Goal: Task Accomplishment & Management: Manage account settings

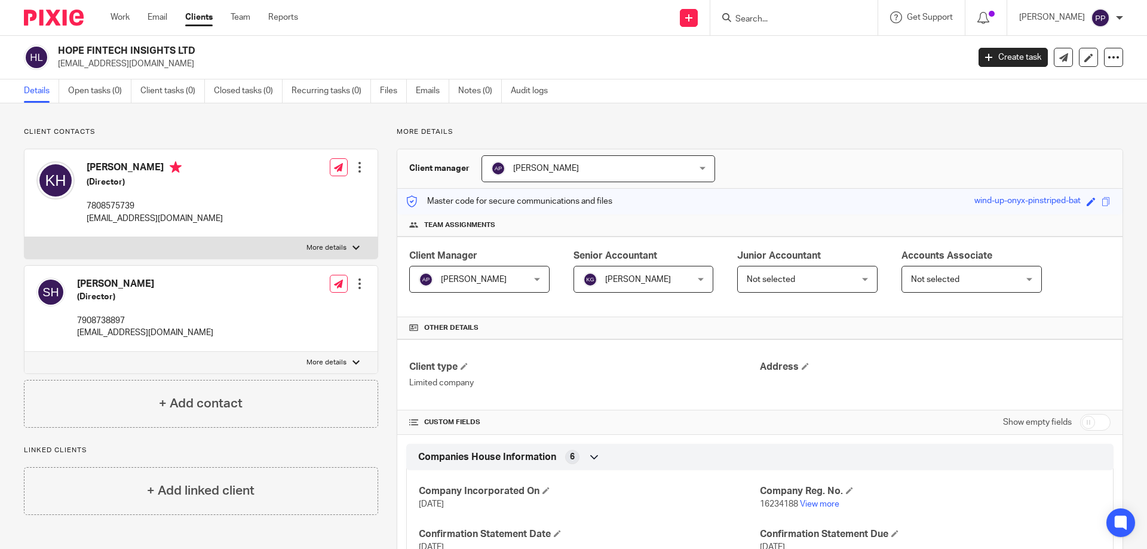
click at [778, 20] on input "Search" at bounding box center [788, 19] width 108 height 11
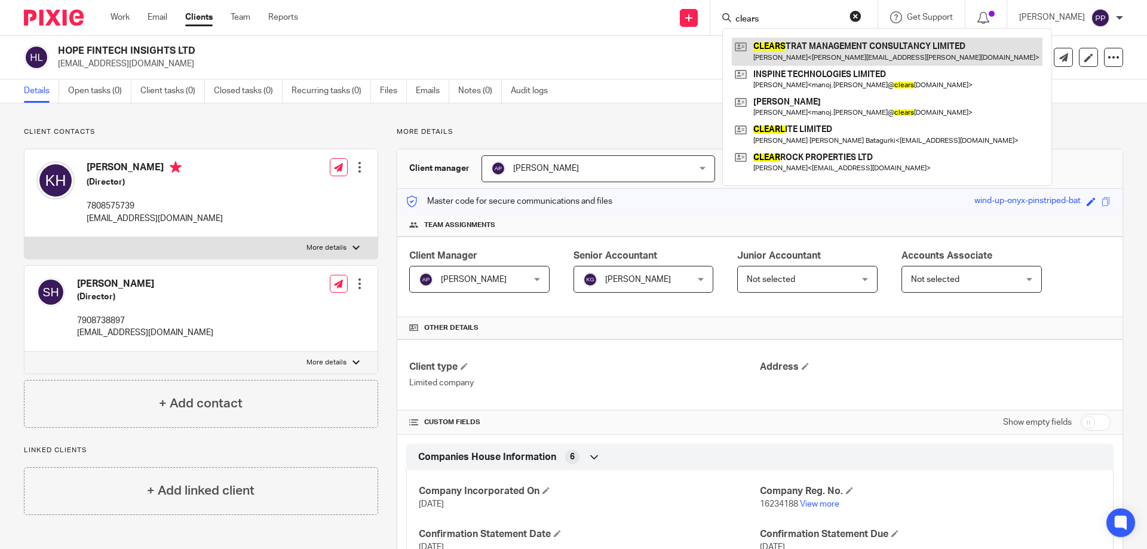
type input "clears"
click at [777, 50] on link at bounding box center [887, 51] width 311 height 27
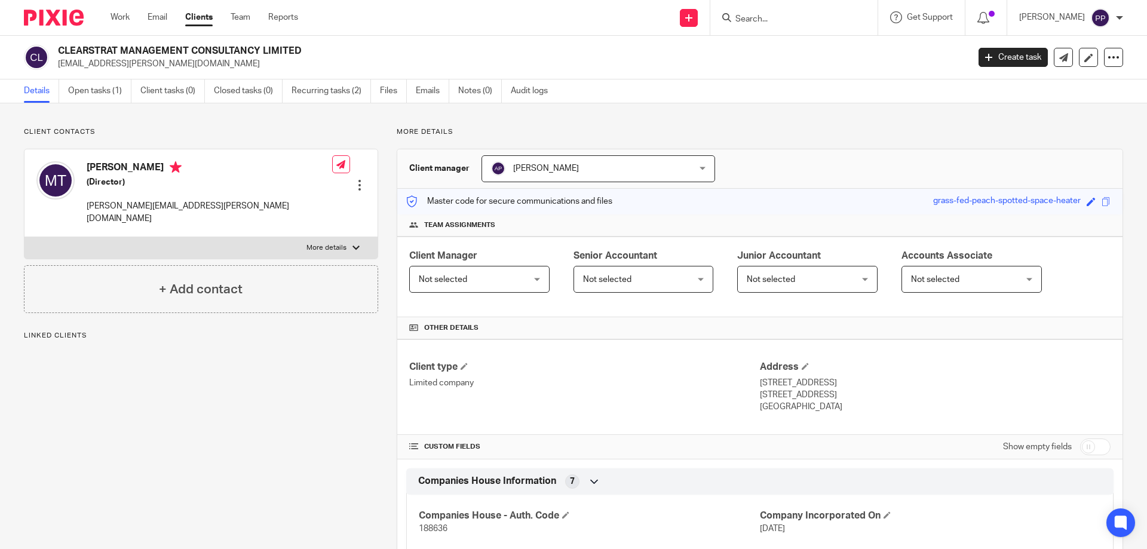
scroll to position [163, 0]
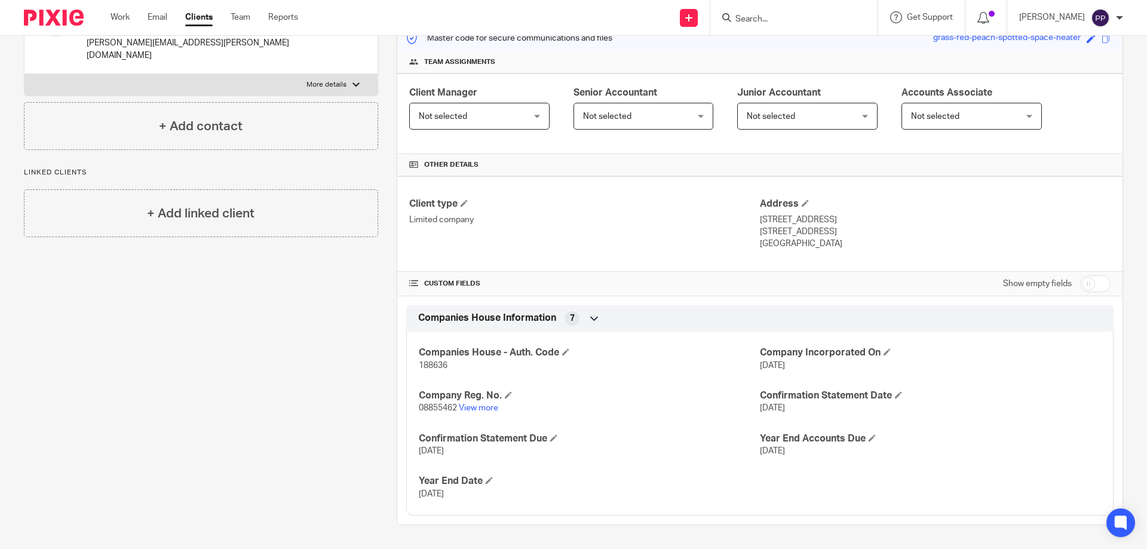
click at [1080, 281] on input "checkbox" at bounding box center [1095, 283] width 30 height 17
checkbox input "true"
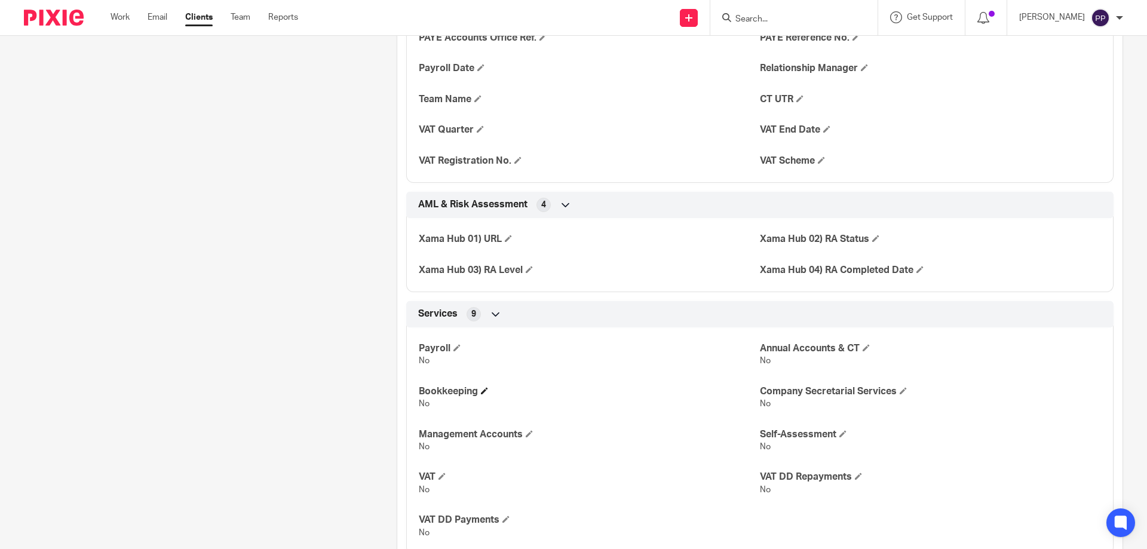
scroll to position [799, 0]
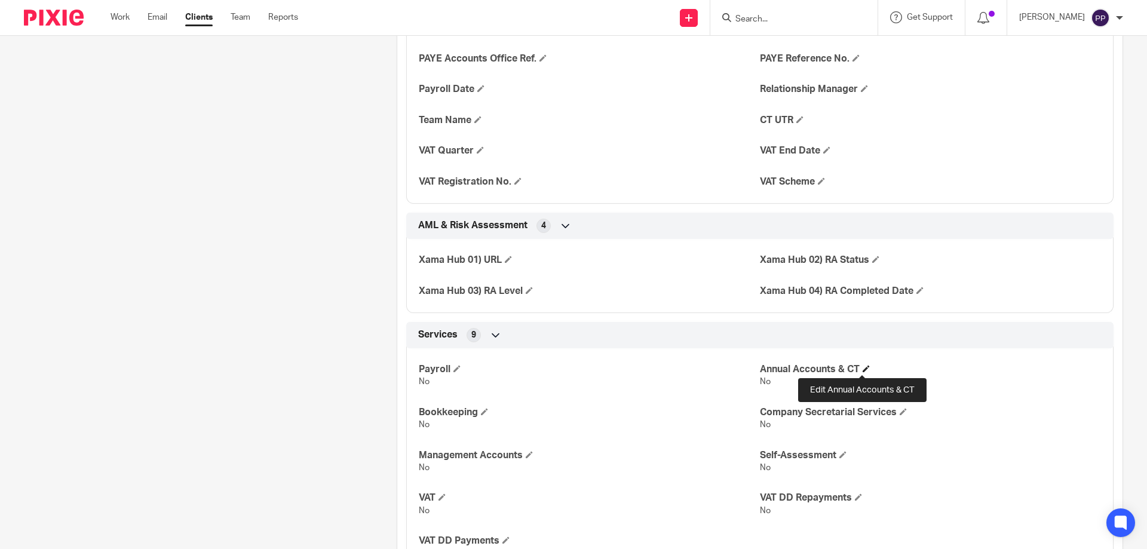
click at [863, 369] on span at bounding box center [866, 368] width 7 height 7
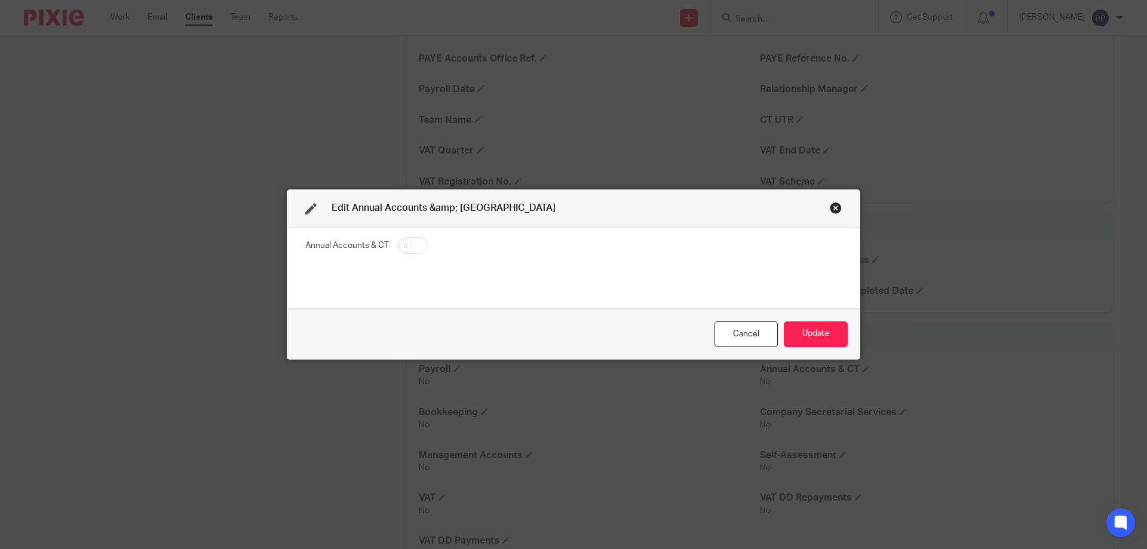
click at [411, 250] on input "checkbox" at bounding box center [412, 245] width 30 height 17
checkbox input "true"
click at [800, 338] on button "Update" at bounding box center [816, 334] width 64 height 26
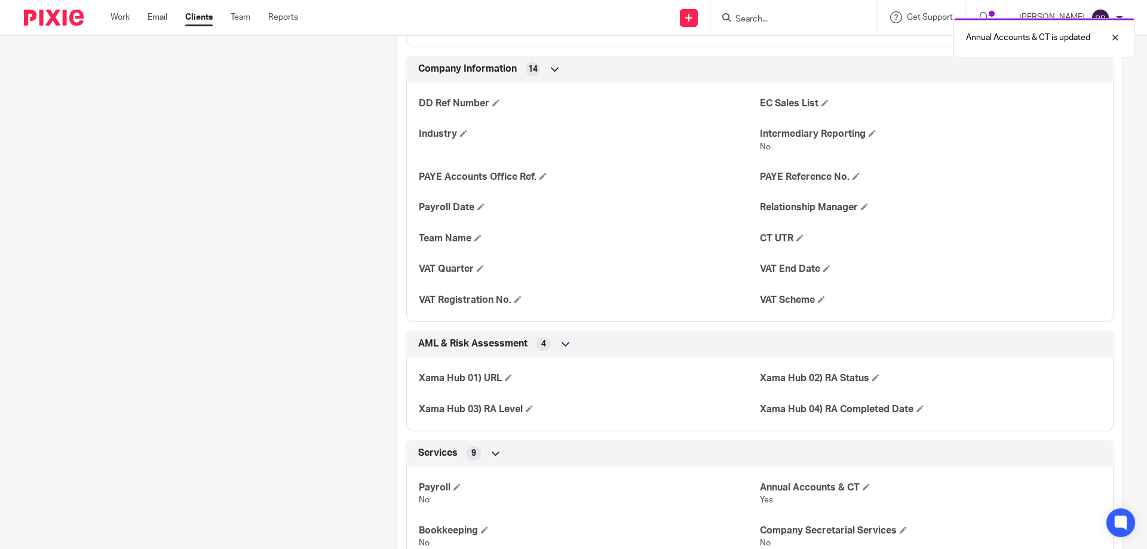
scroll to position [679, 0]
click at [540, 177] on span at bounding box center [543, 177] width 7 height 7
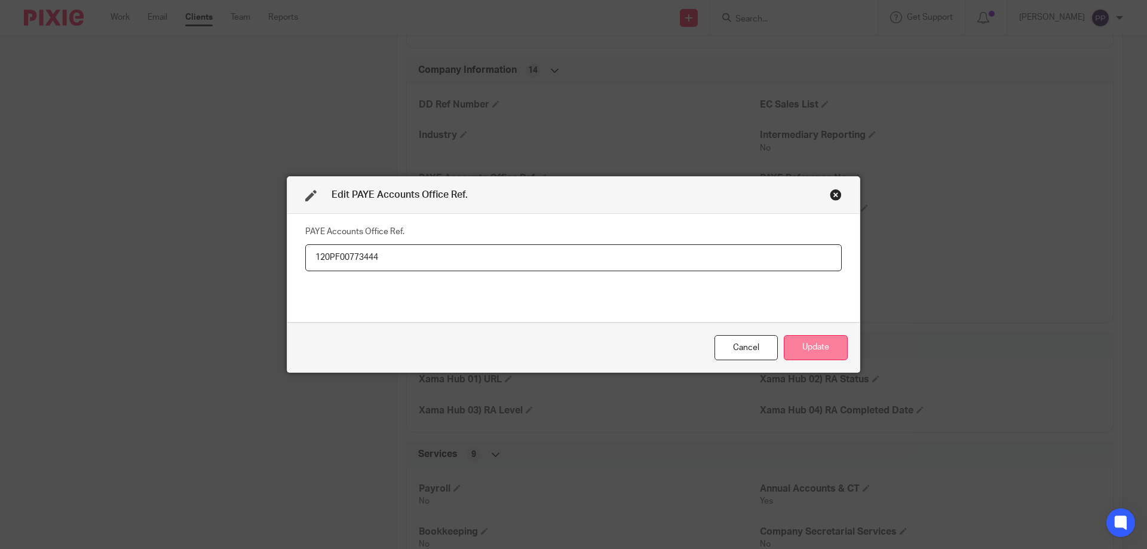
type input "120PF00773444"
click at [804, 354] on button "Update" at bounding box center [816, 348] width 64 height 26
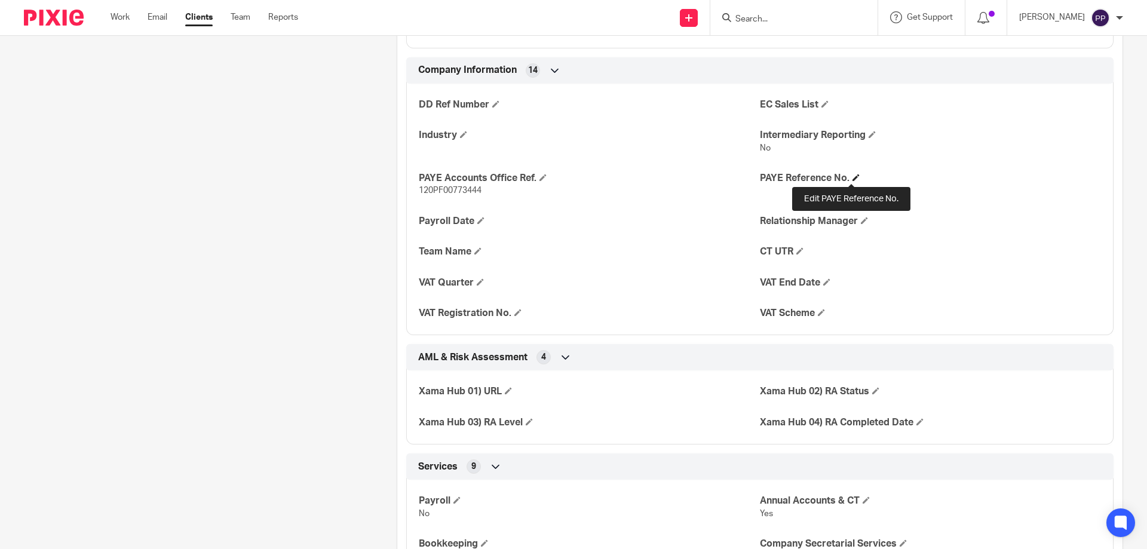
click at [853, 180] on span at bounding box center [856, 177] width 7 height 7
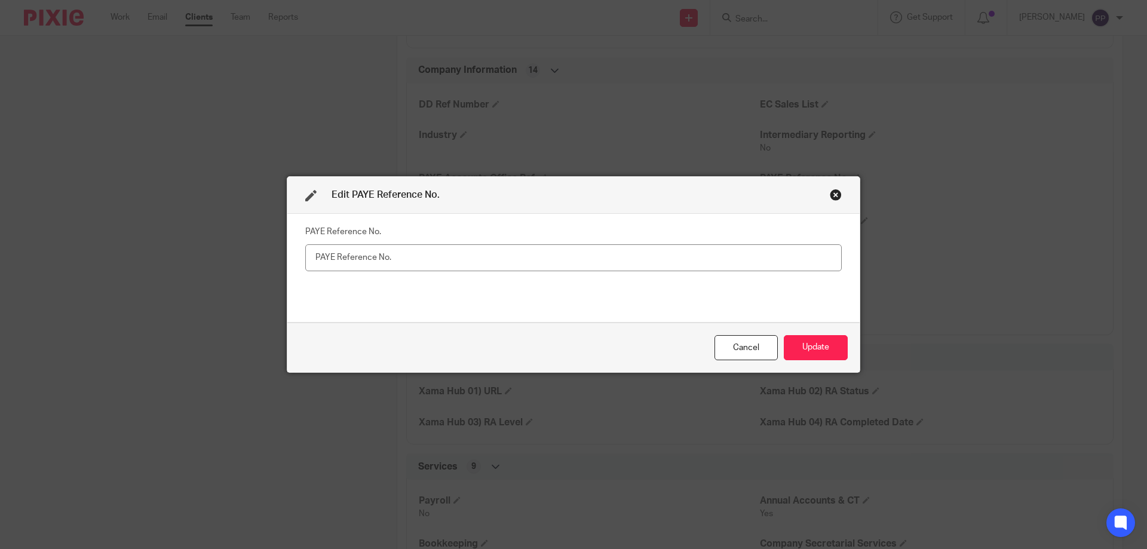
click at [629, 250] on input "text" at bounding box center [573, 257] width 537 height 27
click at [332, 256] on input "120/ LB01705" at bounding box center [573, 257] width 537 height 27
type input "120/LB01705"
click at [807, 348] on button "Update" at bounding box center [816, 348] width 64 height 26
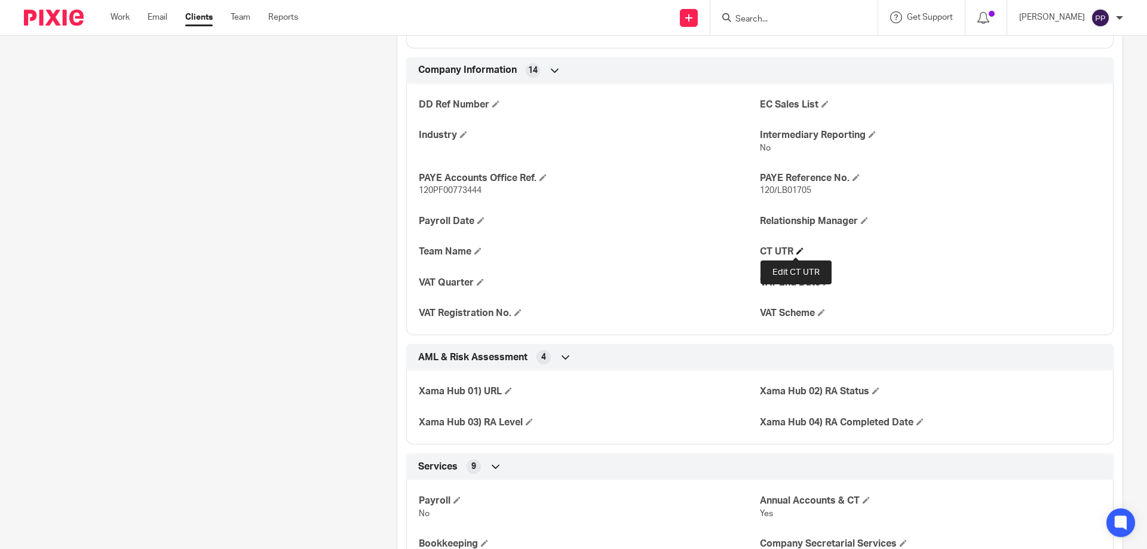
click at [791, 247] on h4 "CT UTR" at bounding box center [930, 252] width 341 height 13
click at [797, 252] on span at bounding box center [800, 250] width 7 height 7
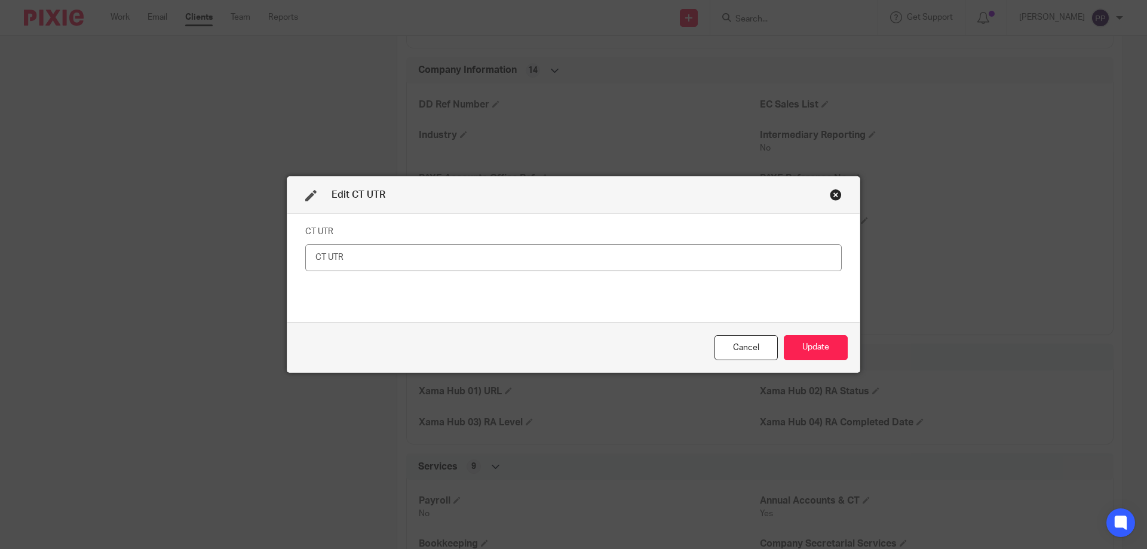
click at [756, 265] on input "text" at bounding box center [573, 257] width 537 height 27
type input "1081803709"
click at [828, 344] on button "Update" at bounding box center [816, 348] width 64 height 26
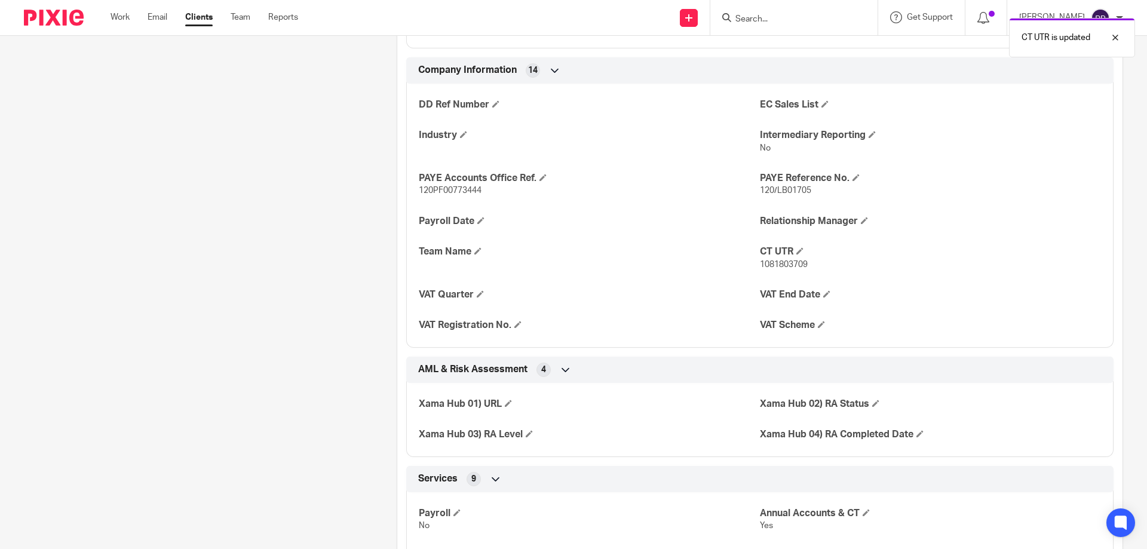
click at [804, 360] on div "AML & Risk Assessment 4" at bounding box center [760, 370] width 690 height 20
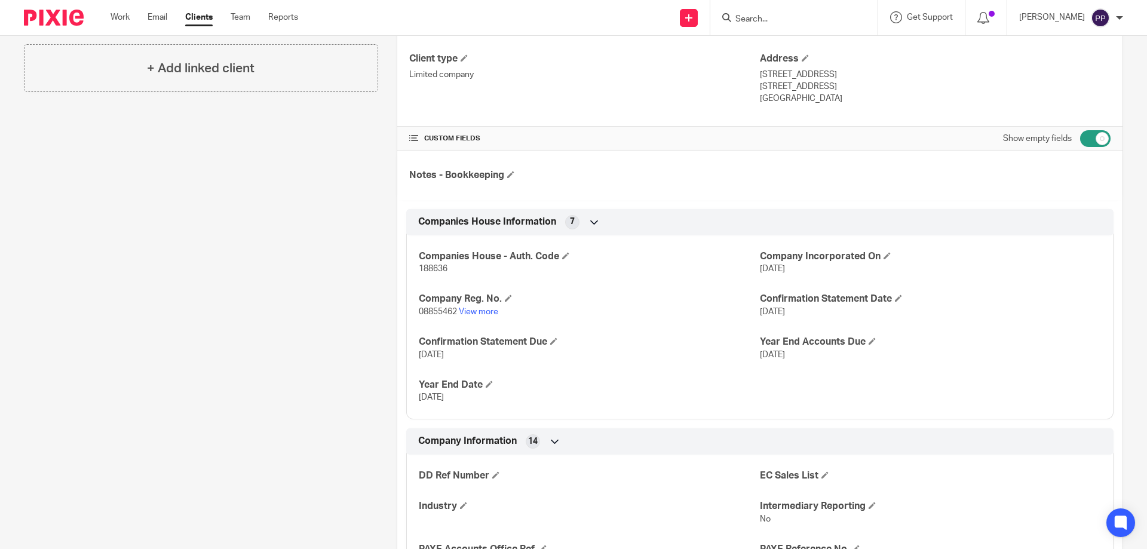
scroll to position [299, 0]
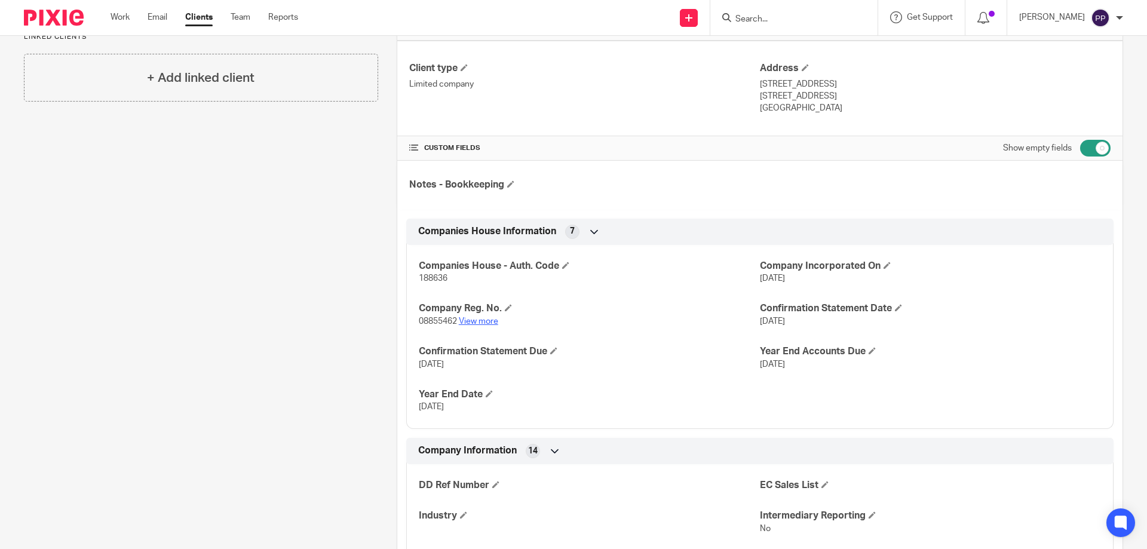
click at [474, 323] on link "View more" at bounding box center [478, 321] width 39 height 8
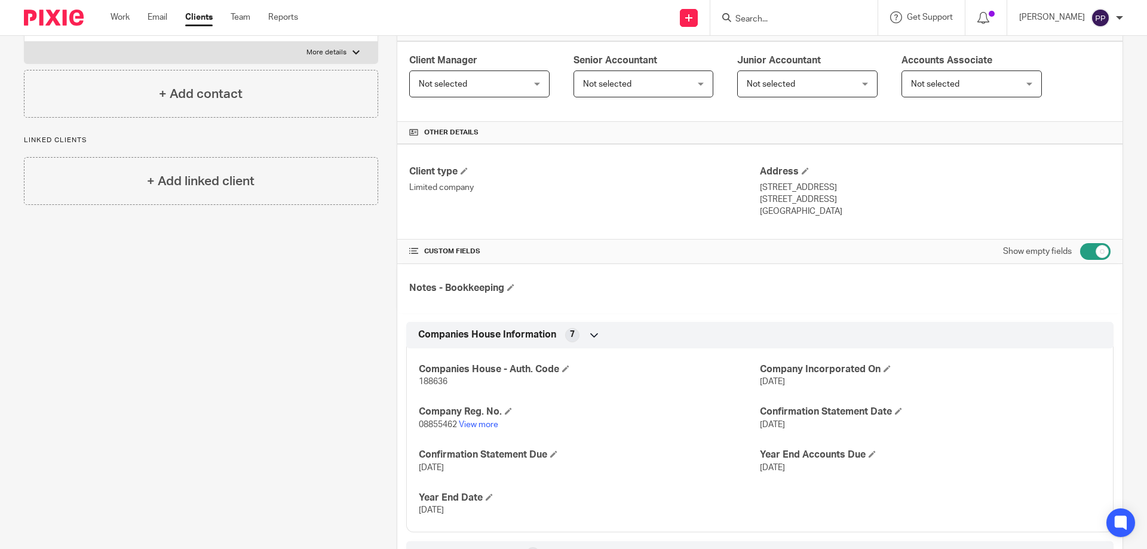
scroll to position [0, 0]
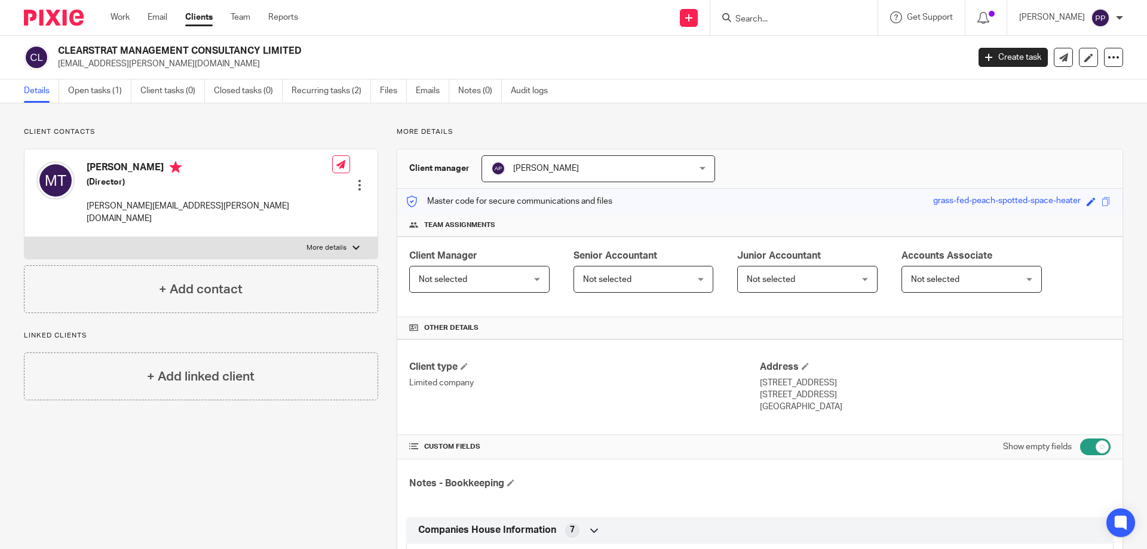
click at [768, 26] on div at bounding box center [793, 17] width 167 height 35
click at [765, 21] on input "Search" at bounding box center [788, 19] width 108 height 11
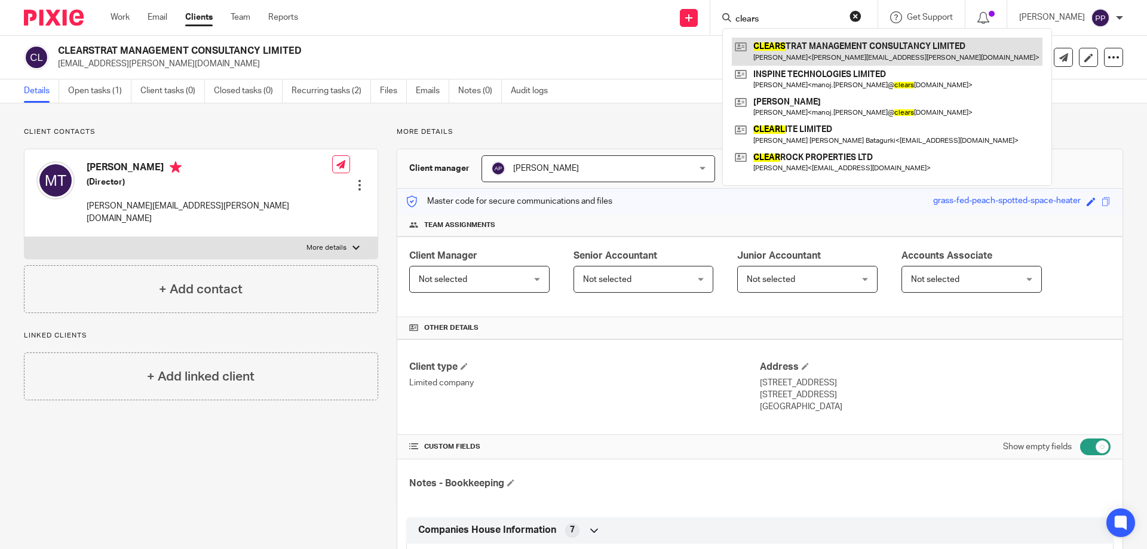
type input "clears"
click at [874, 54] on link at bounding box center [887, 51] width 311 height 27
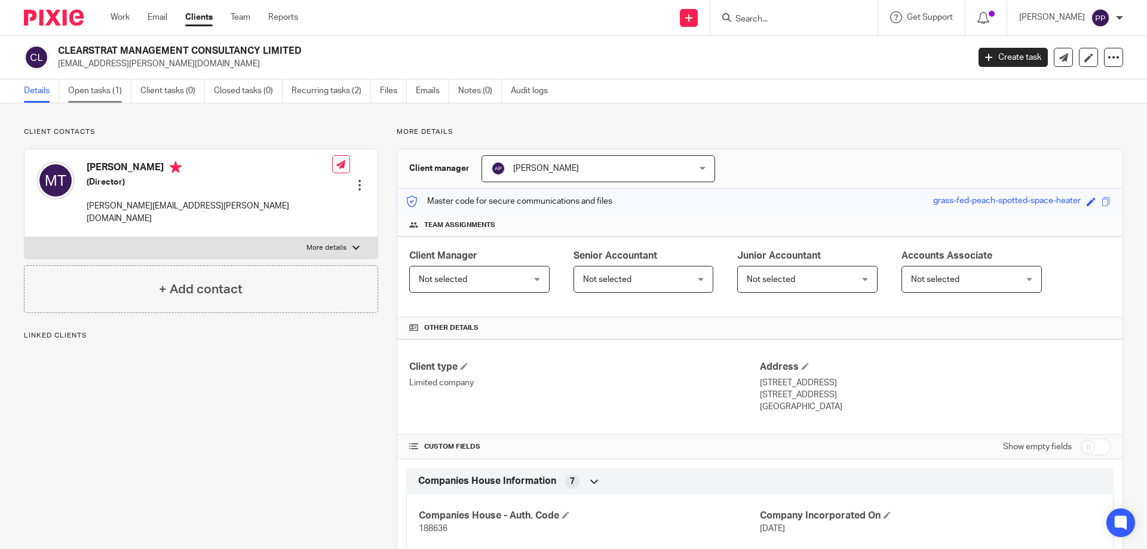
click at [79, 90] on link "Open tasks (1)" at bounding box center [99, 90] width 63 height 23
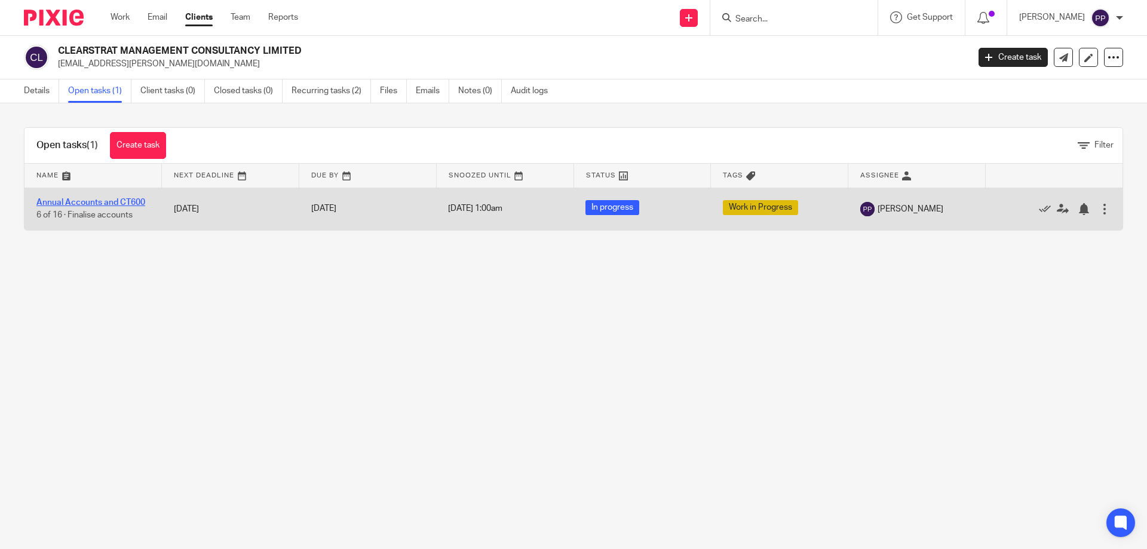
click at [71, 202] on link "Annual Accounts and CT600" at bounding box center [90, 202] width 109 height 8
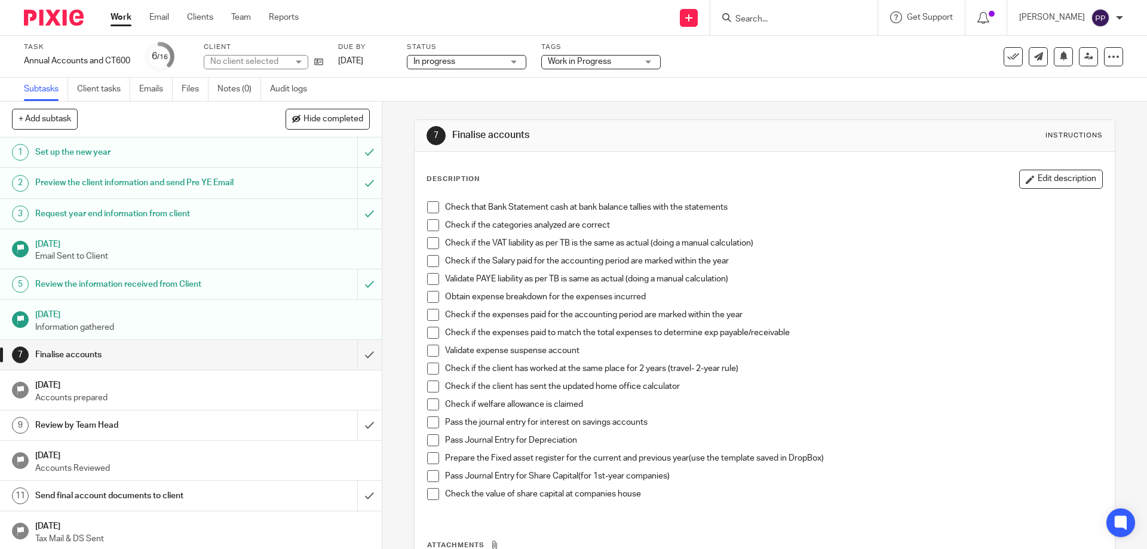
click at [589, 67] on span "Work in Progress" at bounding box center [593, 62] width 90 height 13
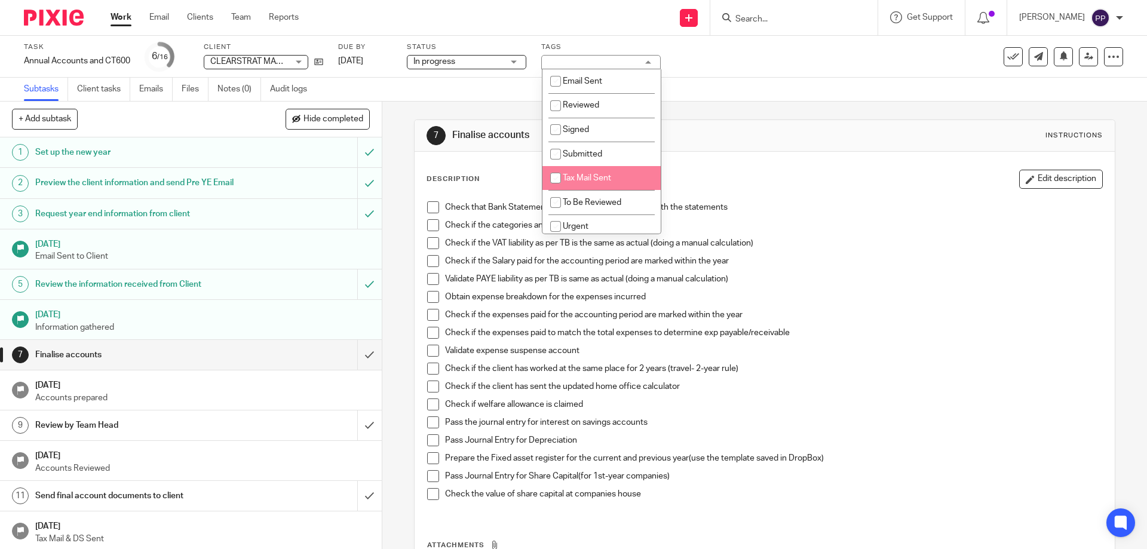
scroll to position [78, 0]
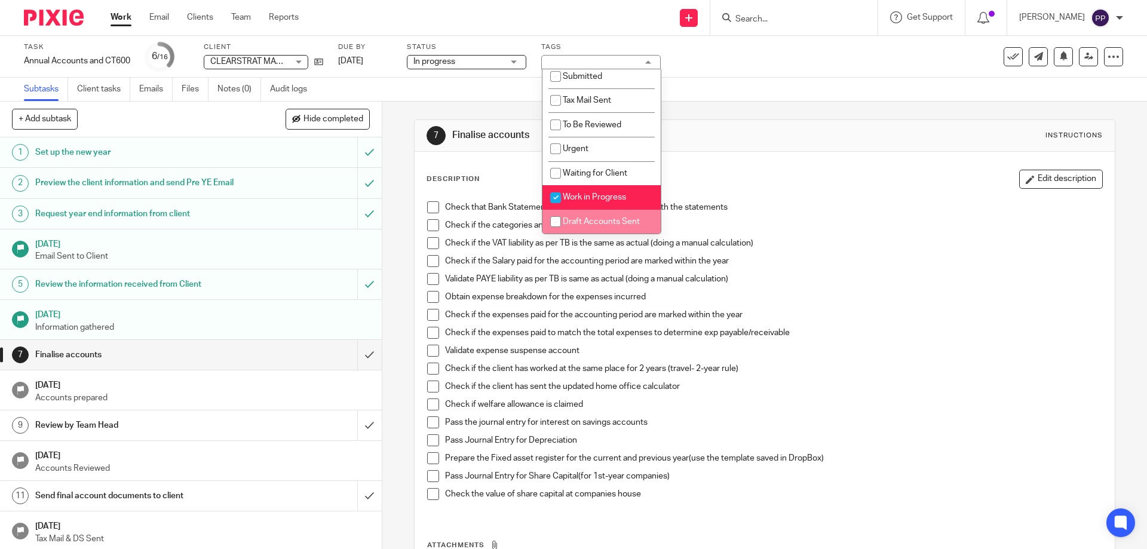
click at [584, 216] on li "Draft Accounts Sent" at bounding box center [602, 222] width 118 height 24
checkbox input "true"
click at [553, 195] on input "checkbox" at bounding box center [555, 197] width 23 height 23
checkbox input "false"
click at [751, 100] on div "Subtasks Client tasks Emails Files Notes (0) Audit logs" at bounding box center [573, 90] width 1147 height 24
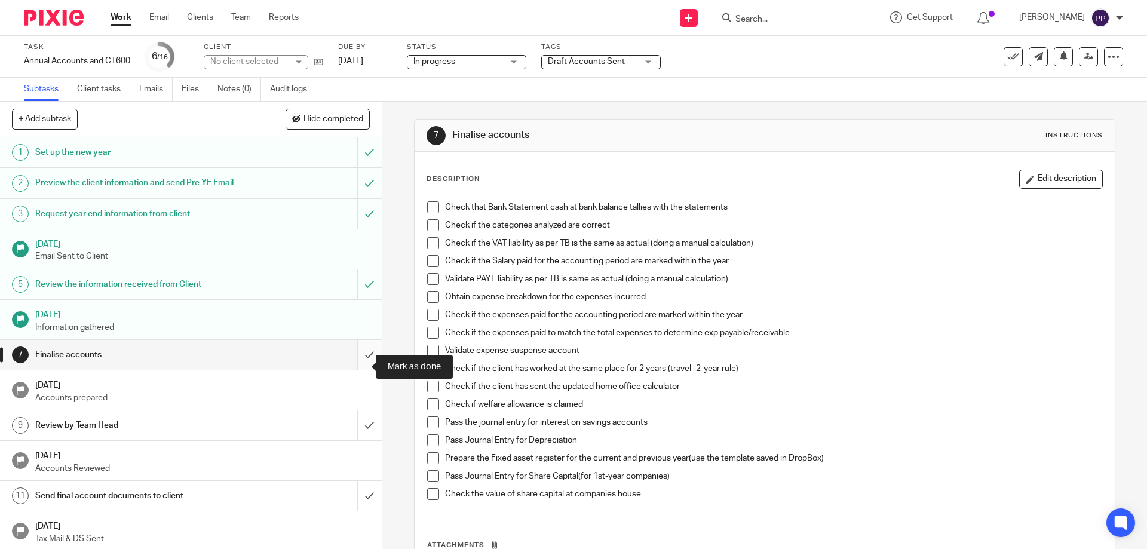
click at [354, 370] on input "submit" at bounding box center [191, 355] width 382 height 30
click at [363, 440] on input "submit" at bounding box center [191, 426] width 382 height 30
